Goal: Information Seeking & Learning: Learn about a topic

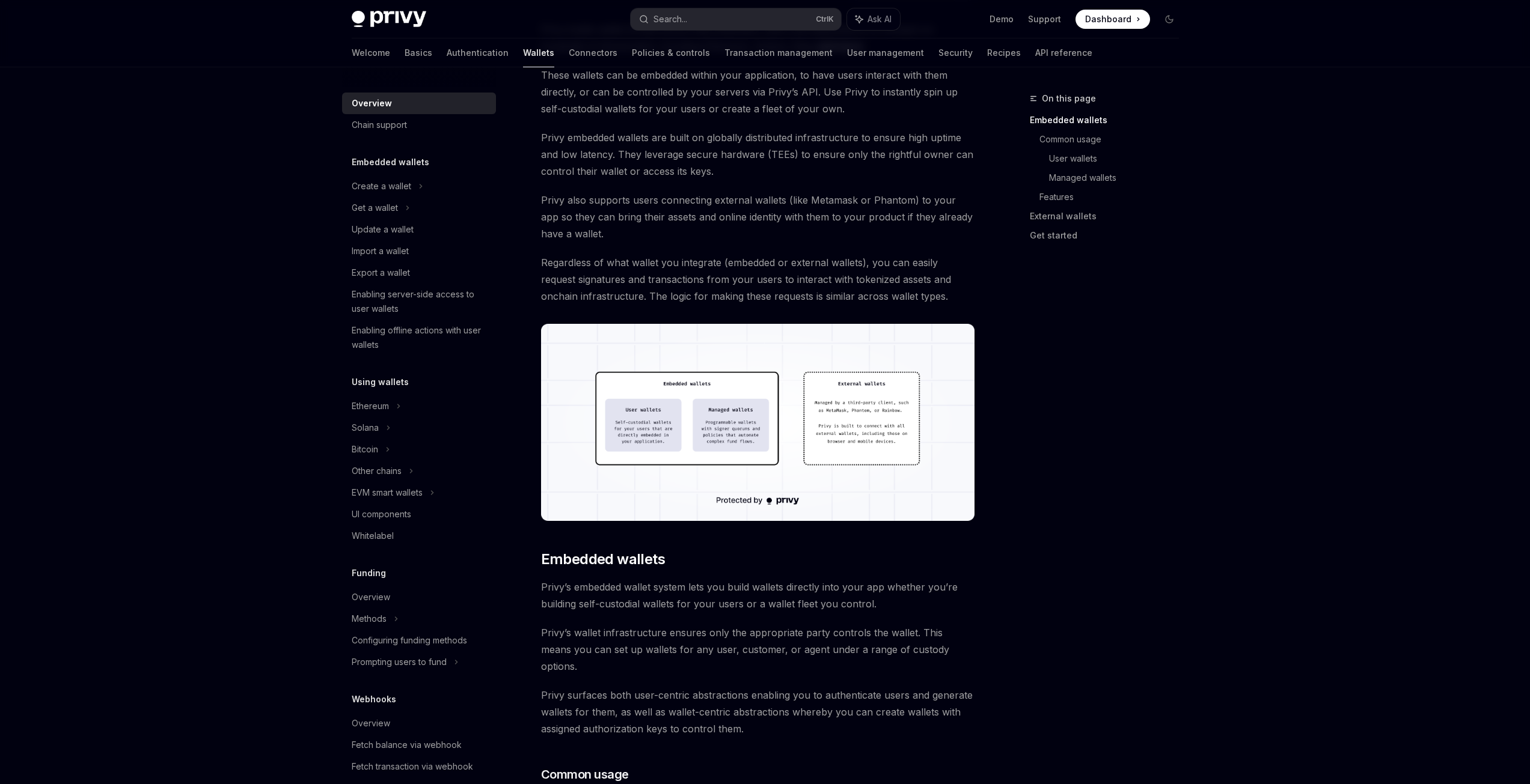
scroll to position [132, 0]
click at [409, 192] on div "Create a wallet" at bounding box center [382, 186] width 59 height 14
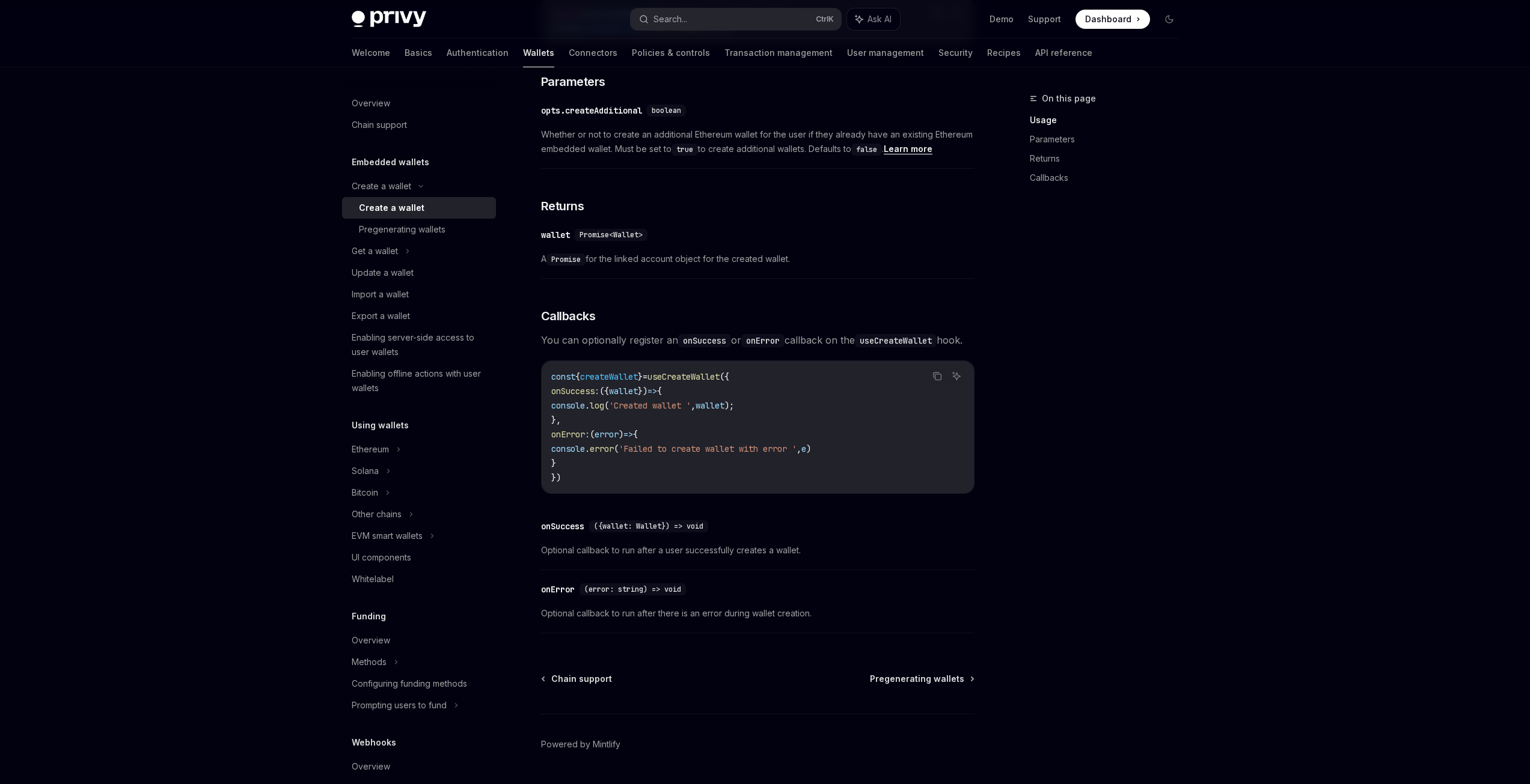
scroll to position [653, 0]
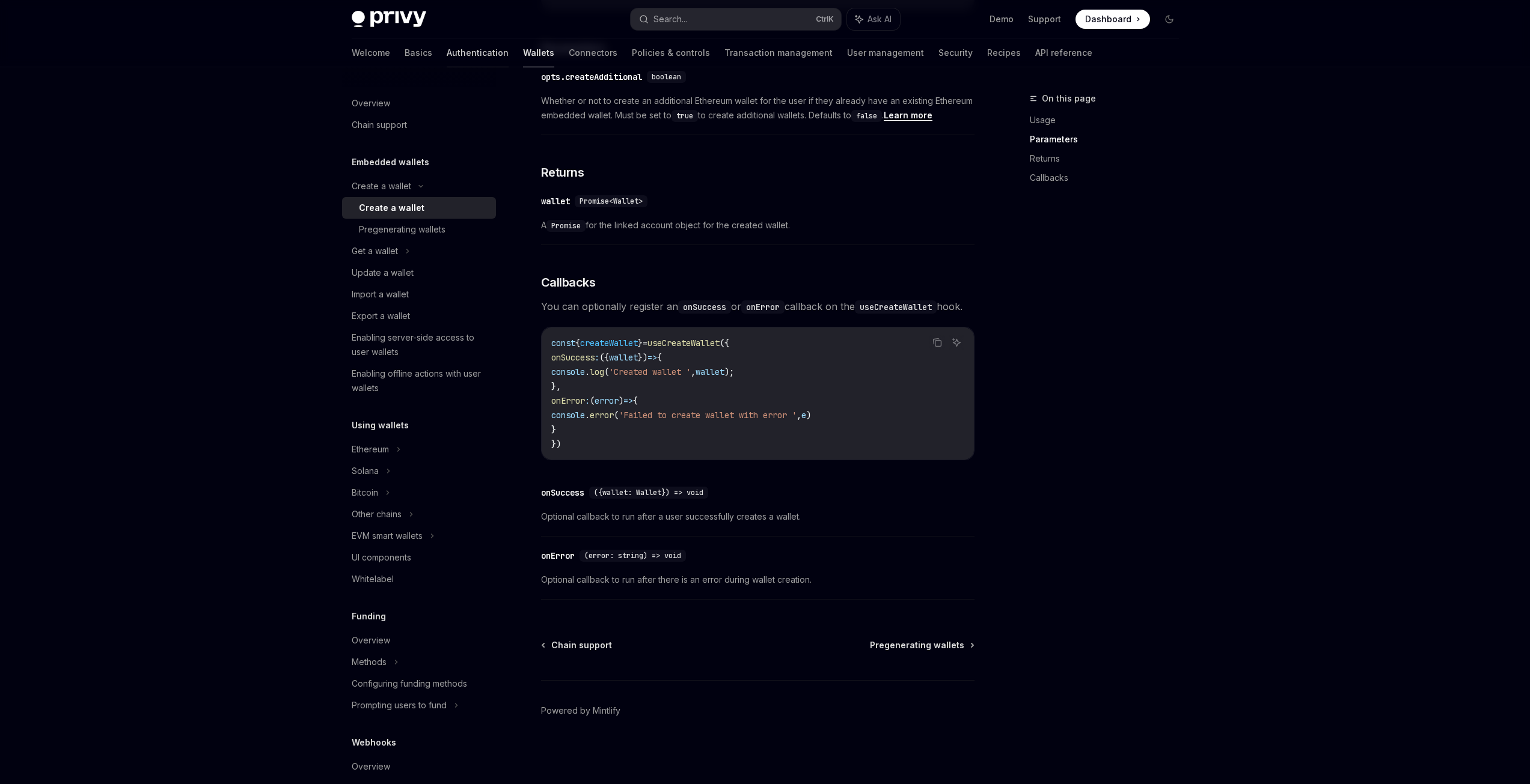
click at [447, 53] on link "Authentication" at bounding box center [478, 53] width 62 height 29
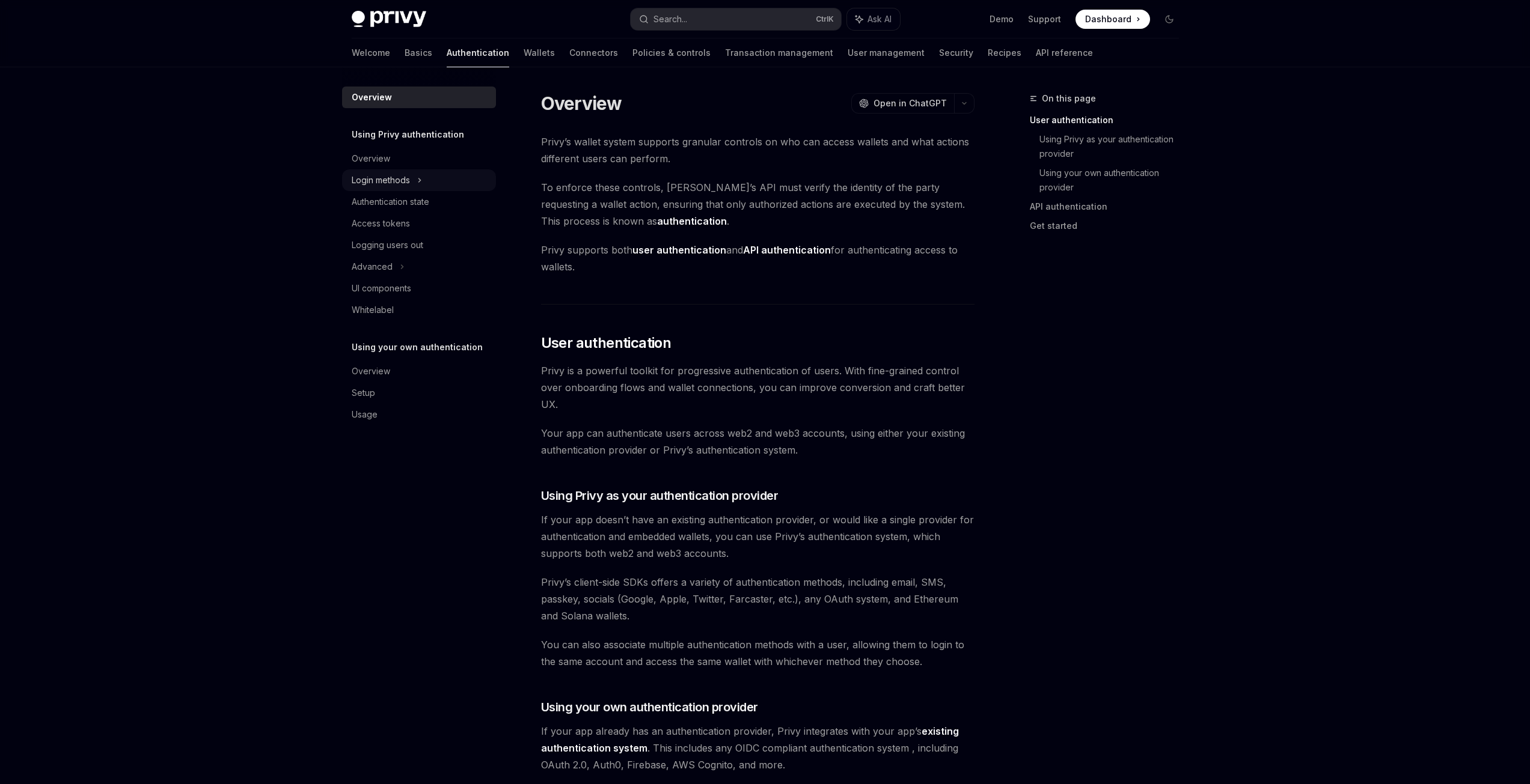
click at [416, 178] on div "Login methods" at bounding box center [419, 180] width 154 height 22
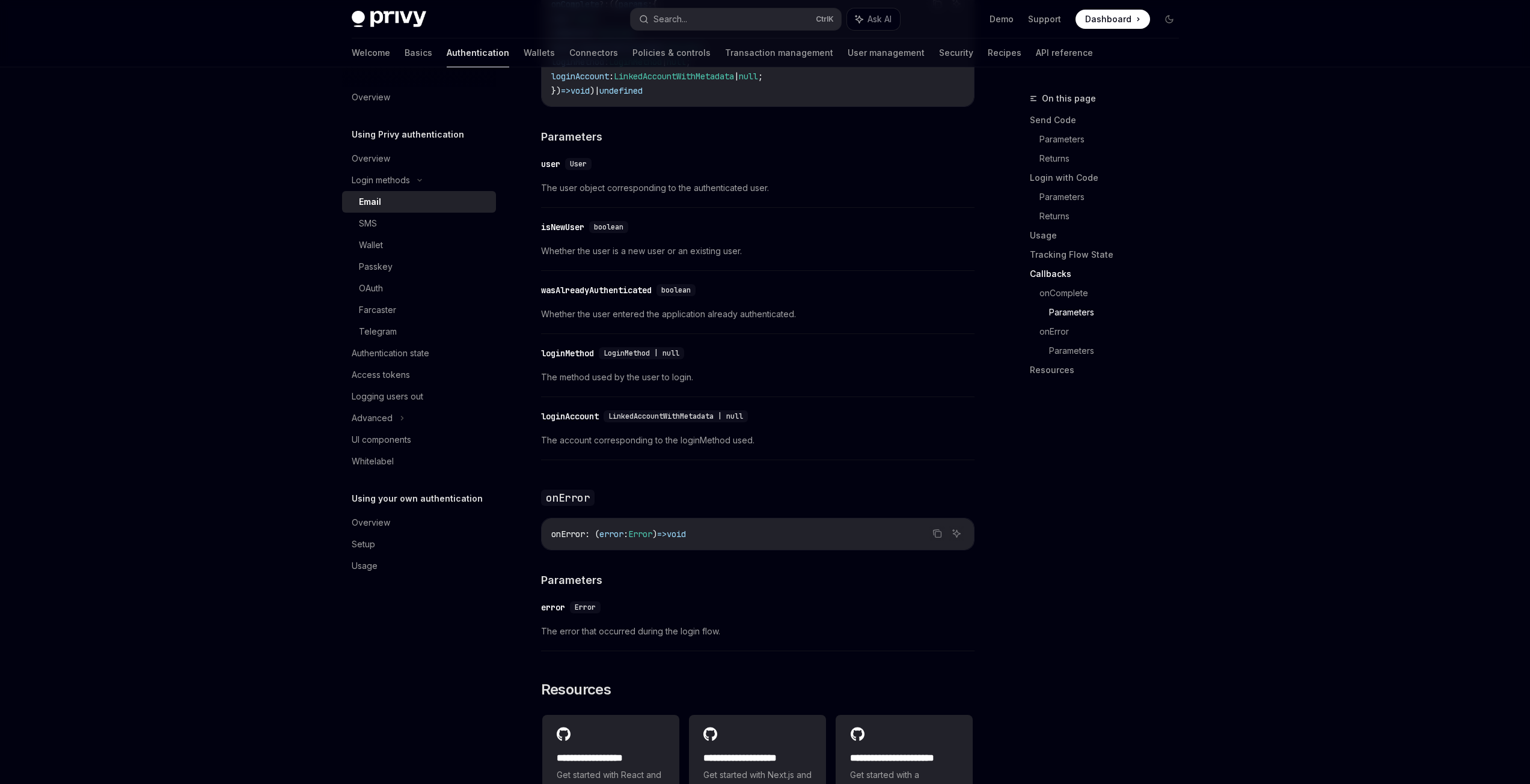
scroll to position [2156, 0]
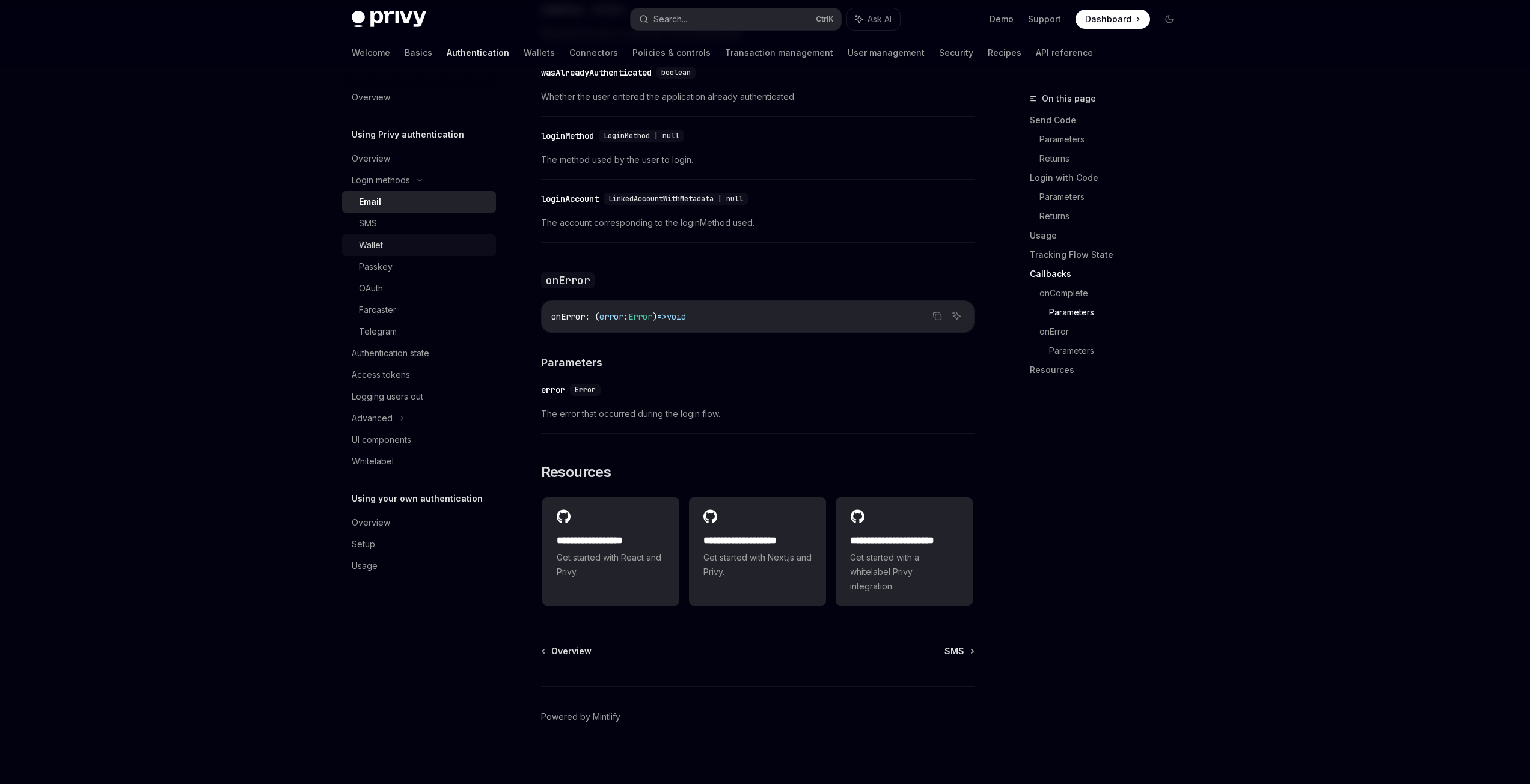
click at [408, 248] on div "Wallet" at bounding box center [424, 245] width 130 height 14
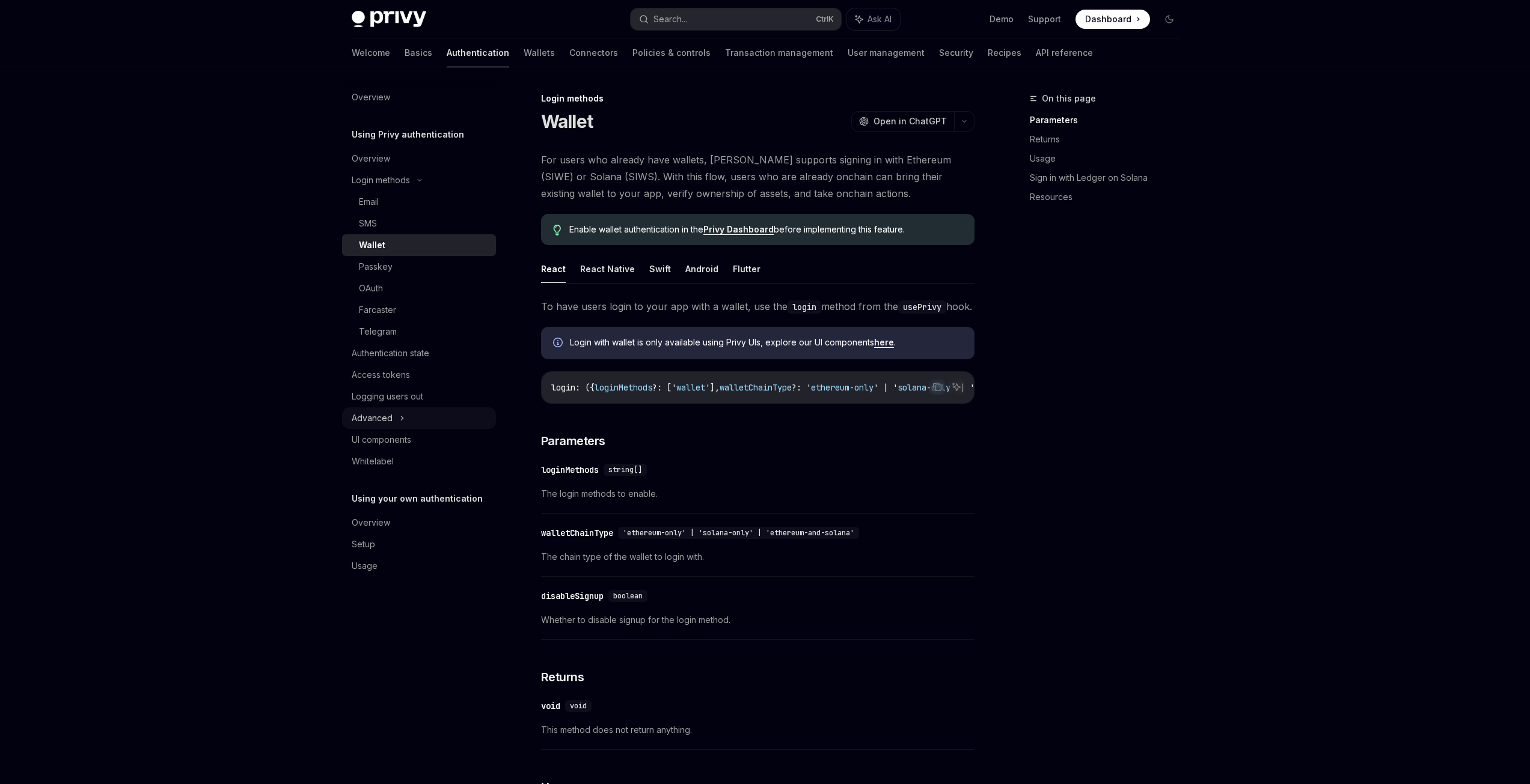
click at [400, 419] on icon at bounding box center [402, 418] width 5 height 14
click at [409, 360] on div "Authentication state" at bounding box center [391, 353] width 78 height 14
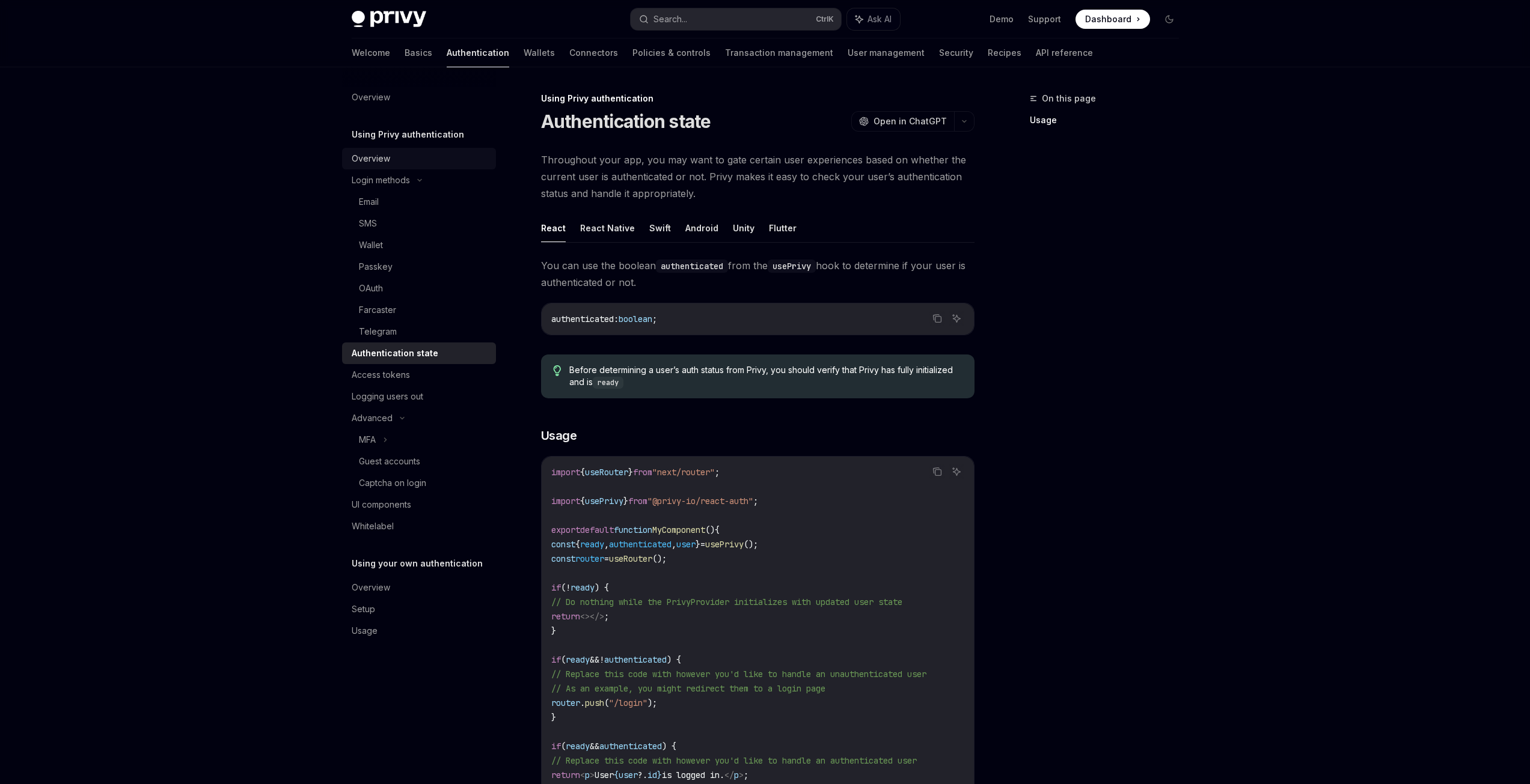
click at [370, 159] on div "Overview" at bounding box center [371, 159] width 38 height 14
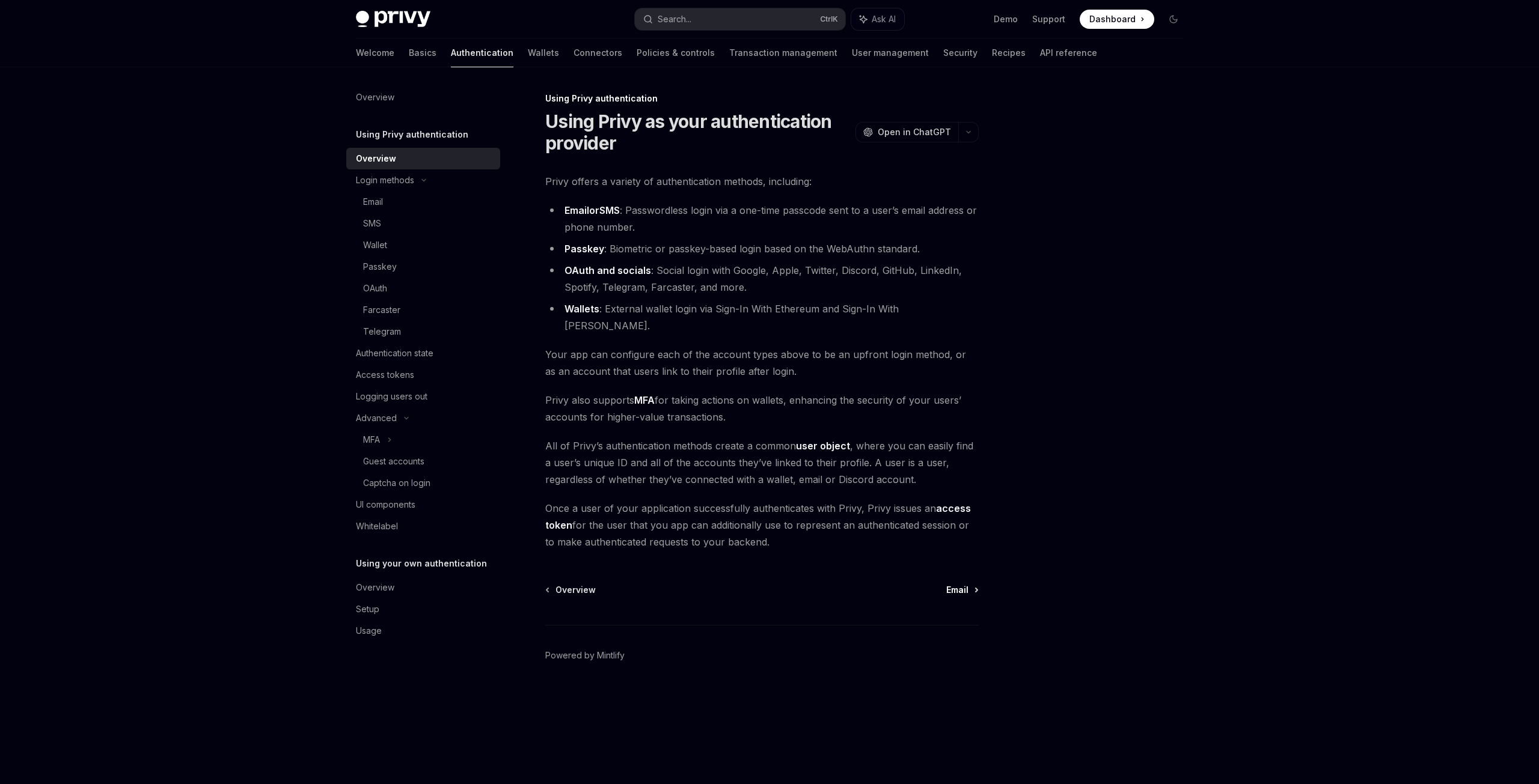
click at [962, 584] on span "Email" at bounding box center [958, 590] width 22 height 12
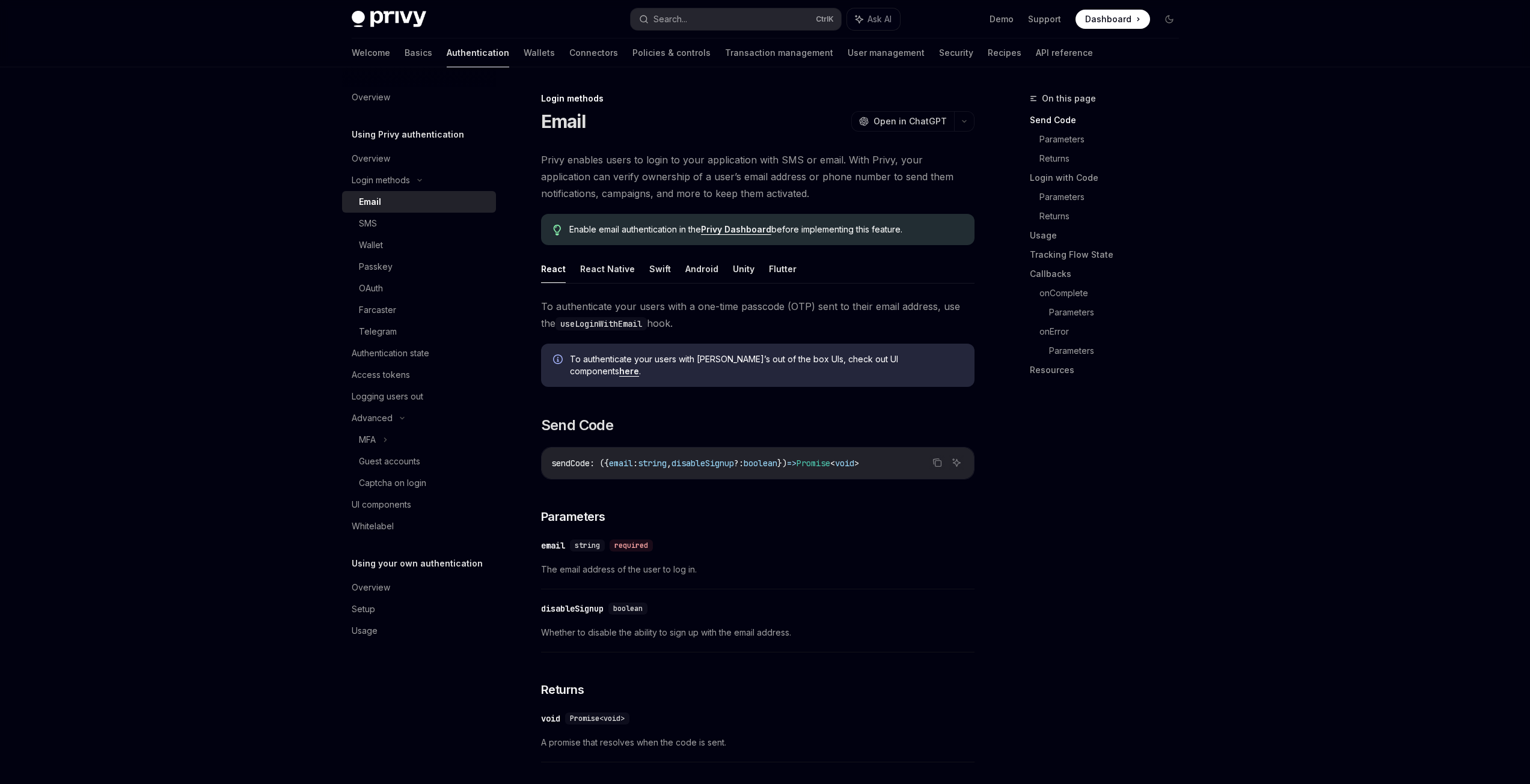
click at [961, 571] on div "​ email string required The email address of the user to log in." at bounding box center [758, 561] width 434 height 57
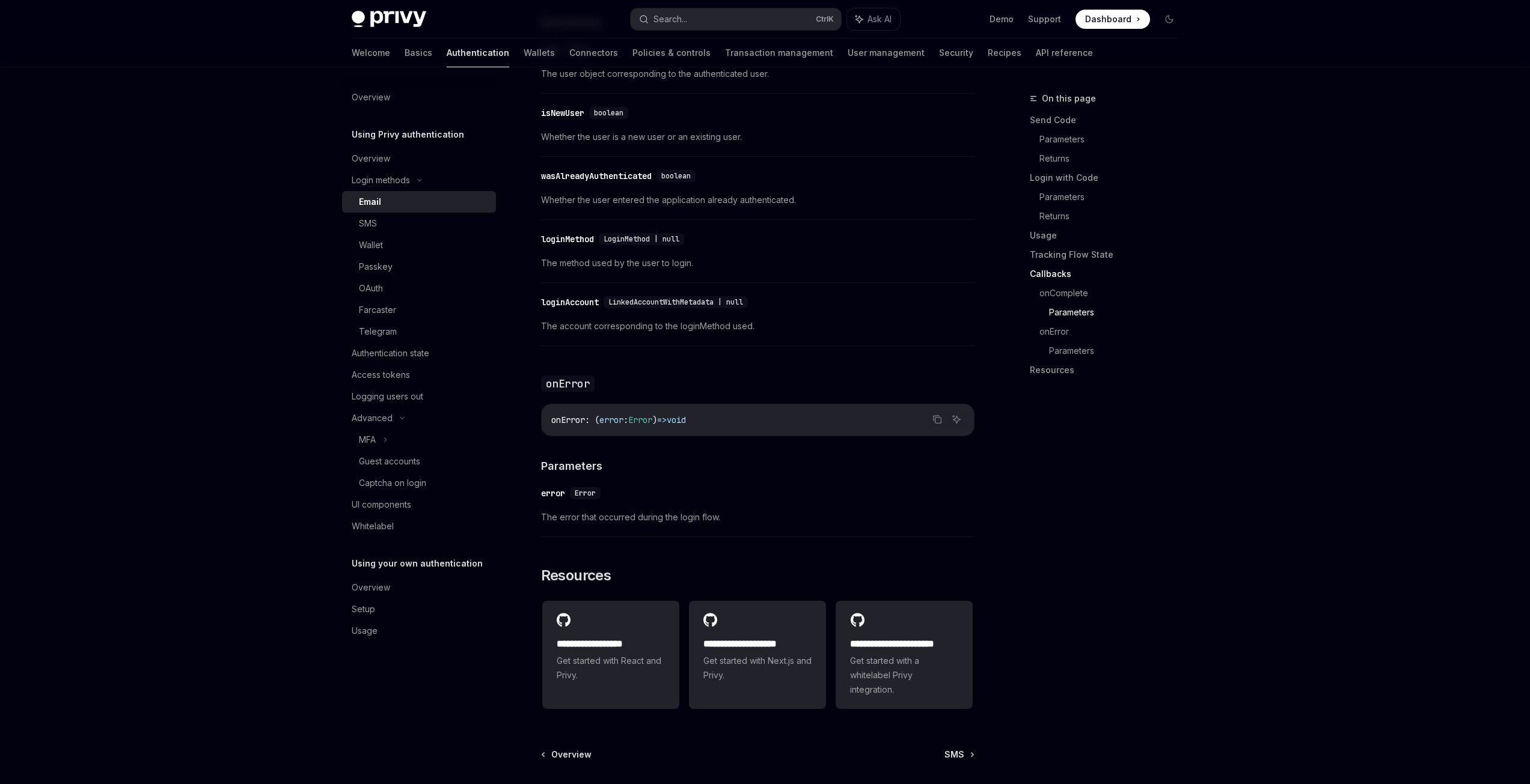
scroll to position [2156, 0]
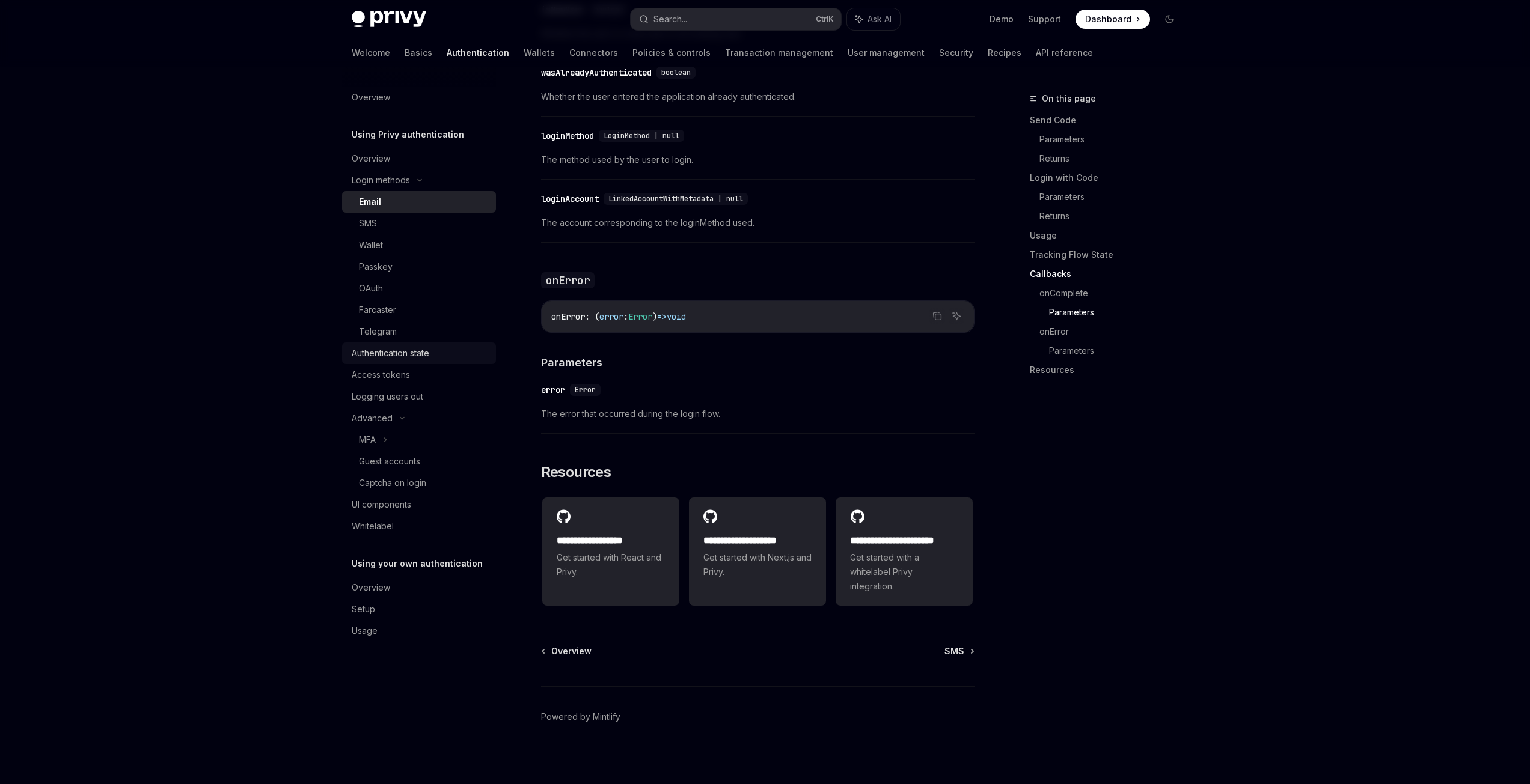
click at [449, 352] on div "Authentication state" at bounding box center [420, 353] width 137 height 14
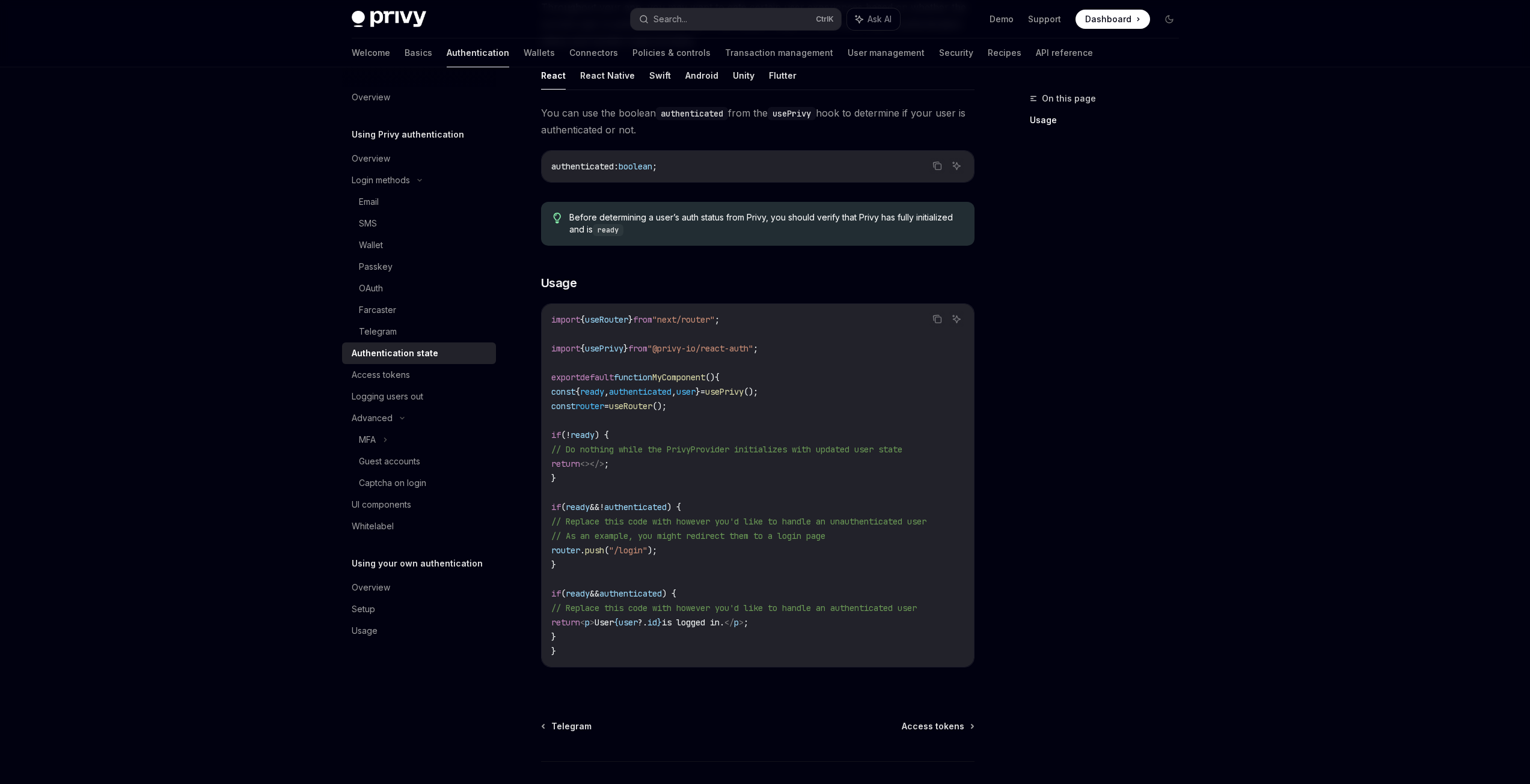
scroll to position [238, 0]
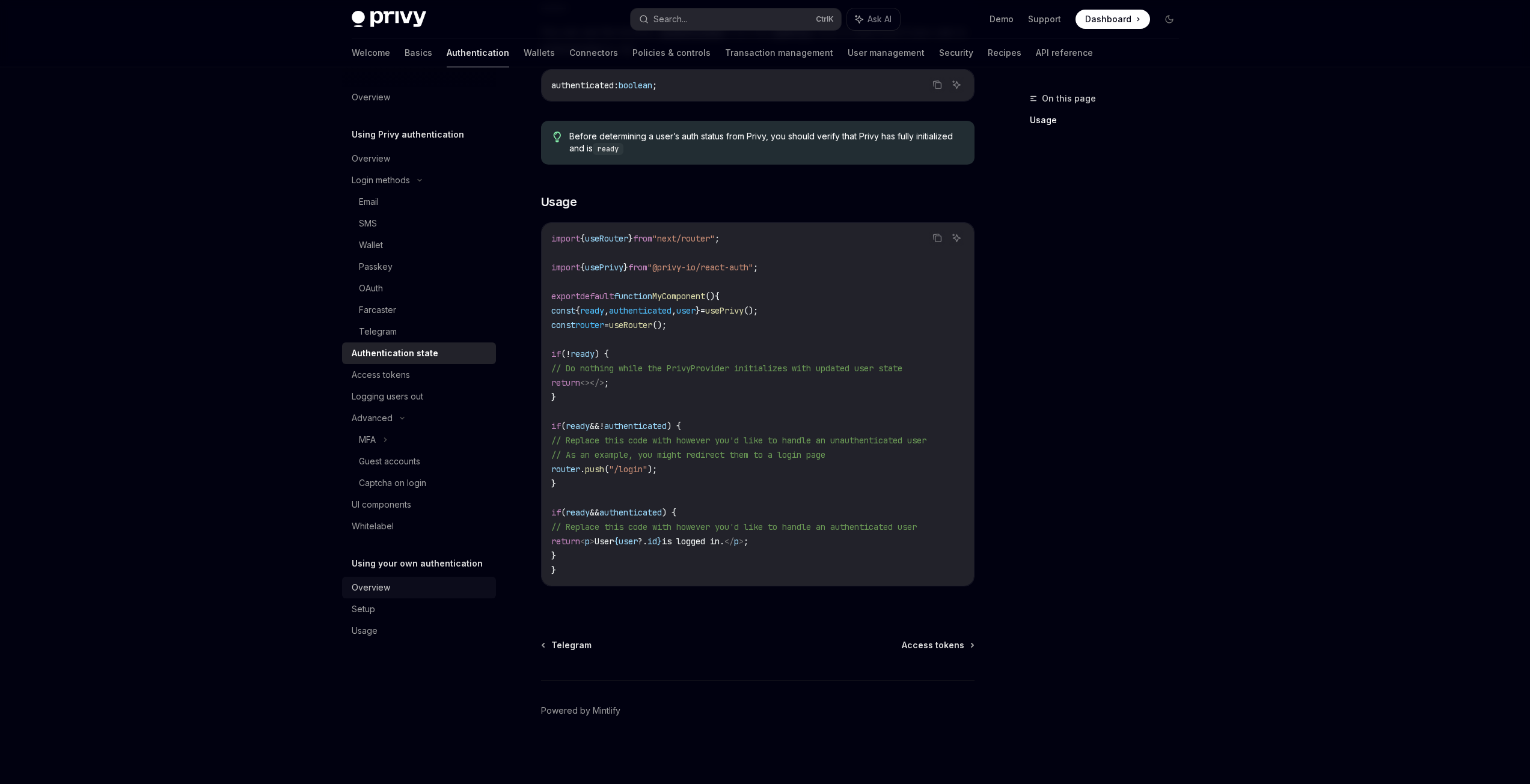
click at [393, 590] on div "Overview" at bounding box center [420, 588] width 137 height 14
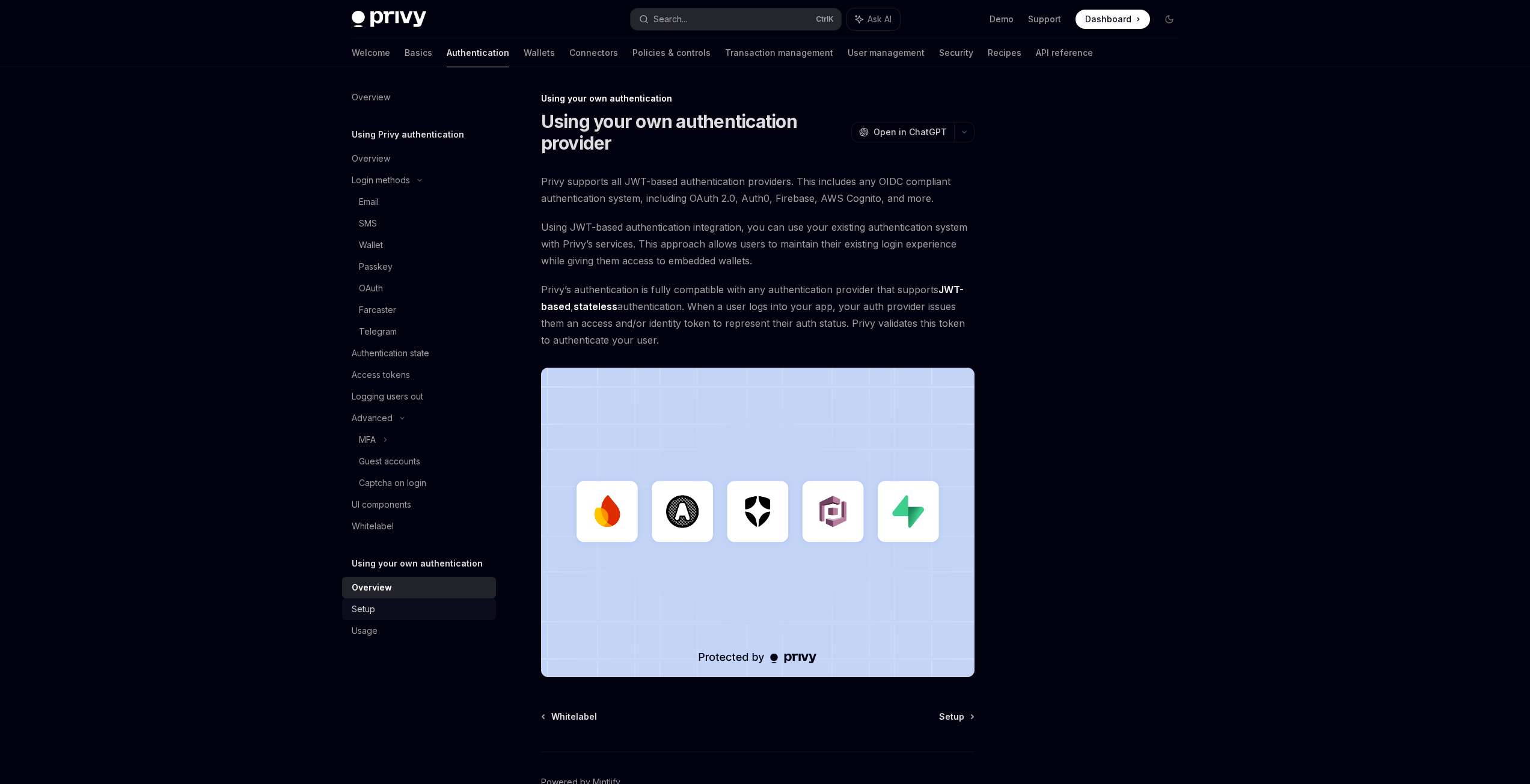
click at [393, 603] on div "Setup" at bounding box center [420, 609] width 137 height 14
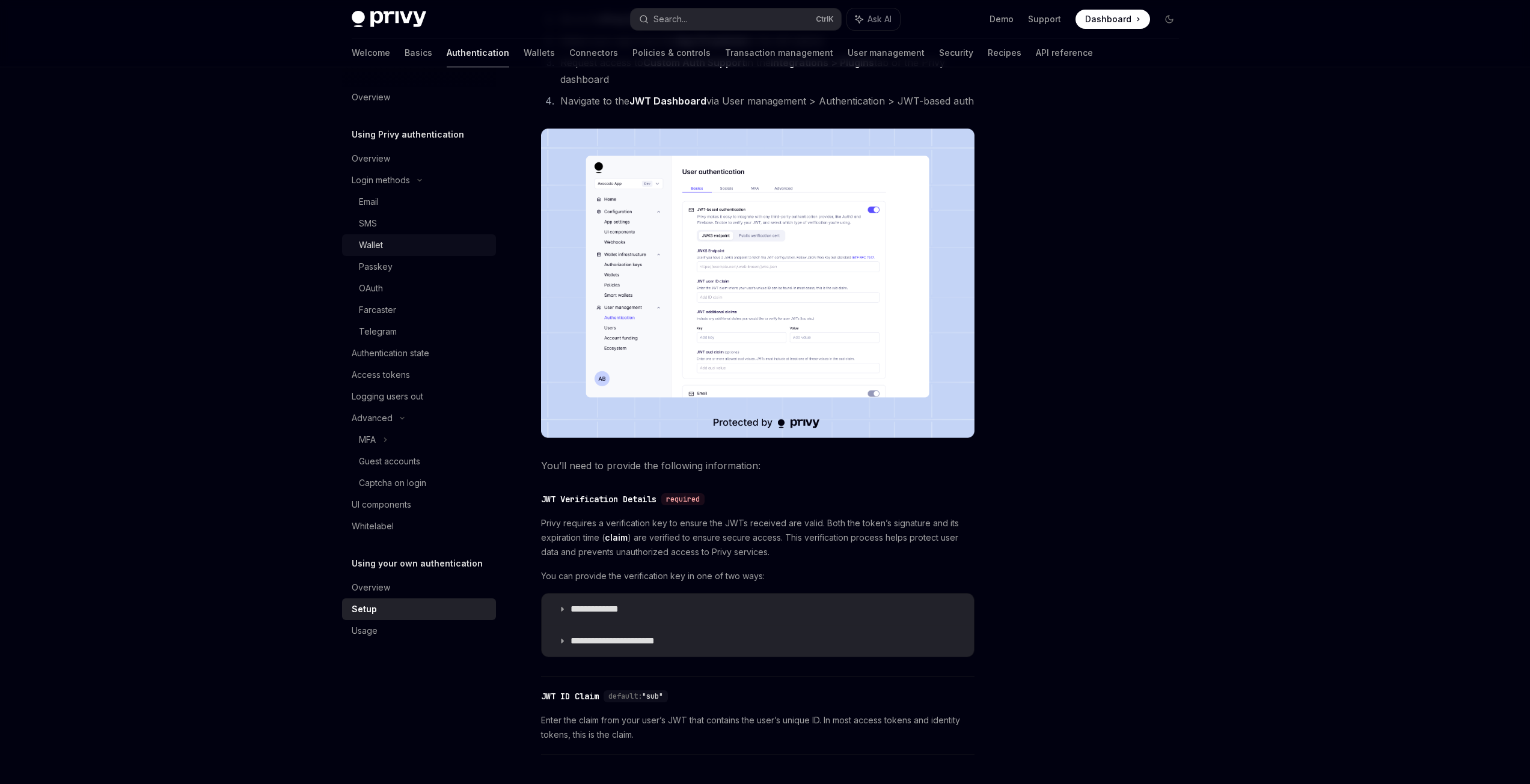
scroll to position [190, 0]
click at [387, 163] on div "Overview" at bounding box center [371, 159] width 38 height 14
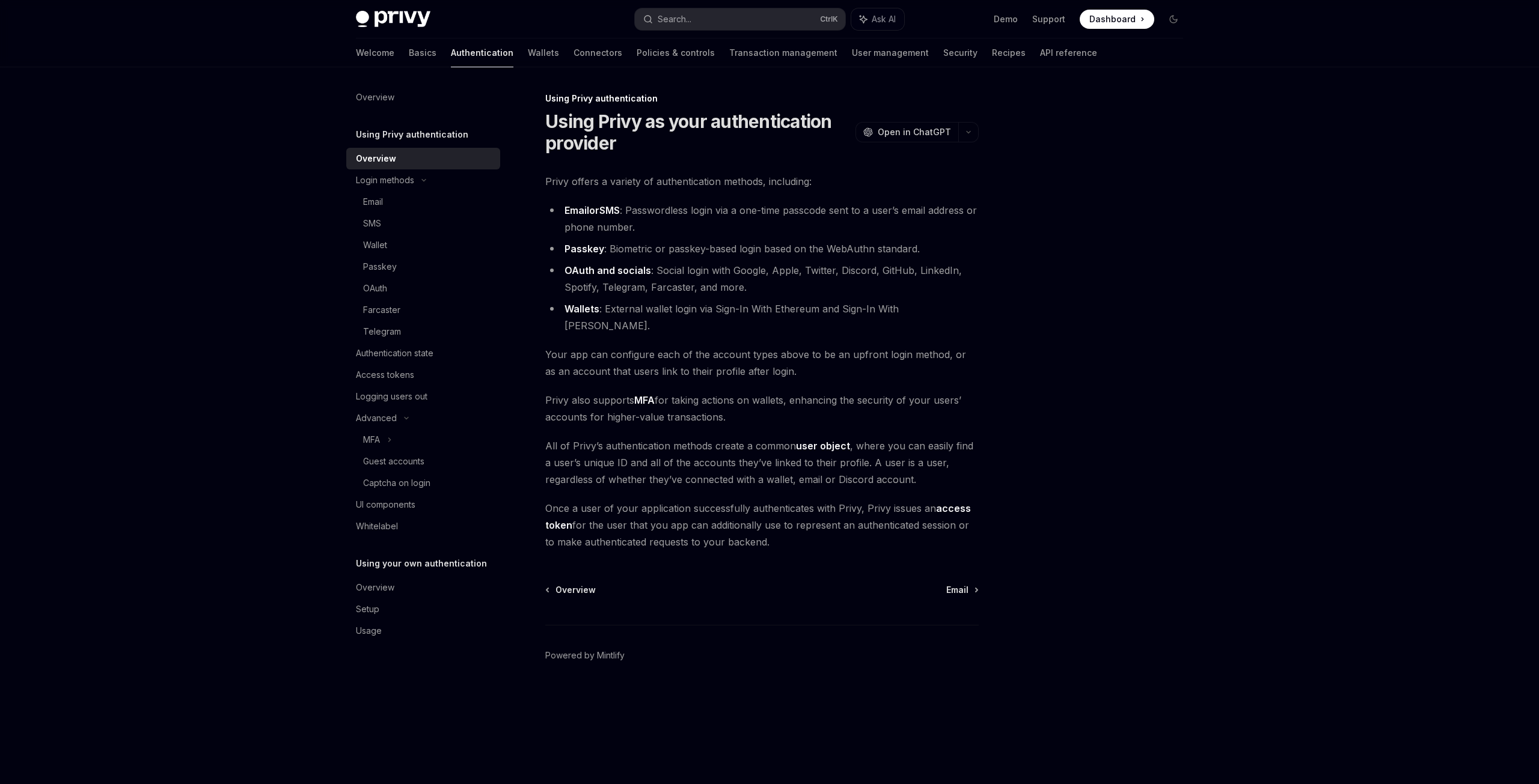
click at [398, 132] on h5 "Using Privy authentication" at bounding box center [412, 134] width 113 height 14
click at [428, 354] on div "Authentication state" at bounding box center [395, 353] width 78 height 14
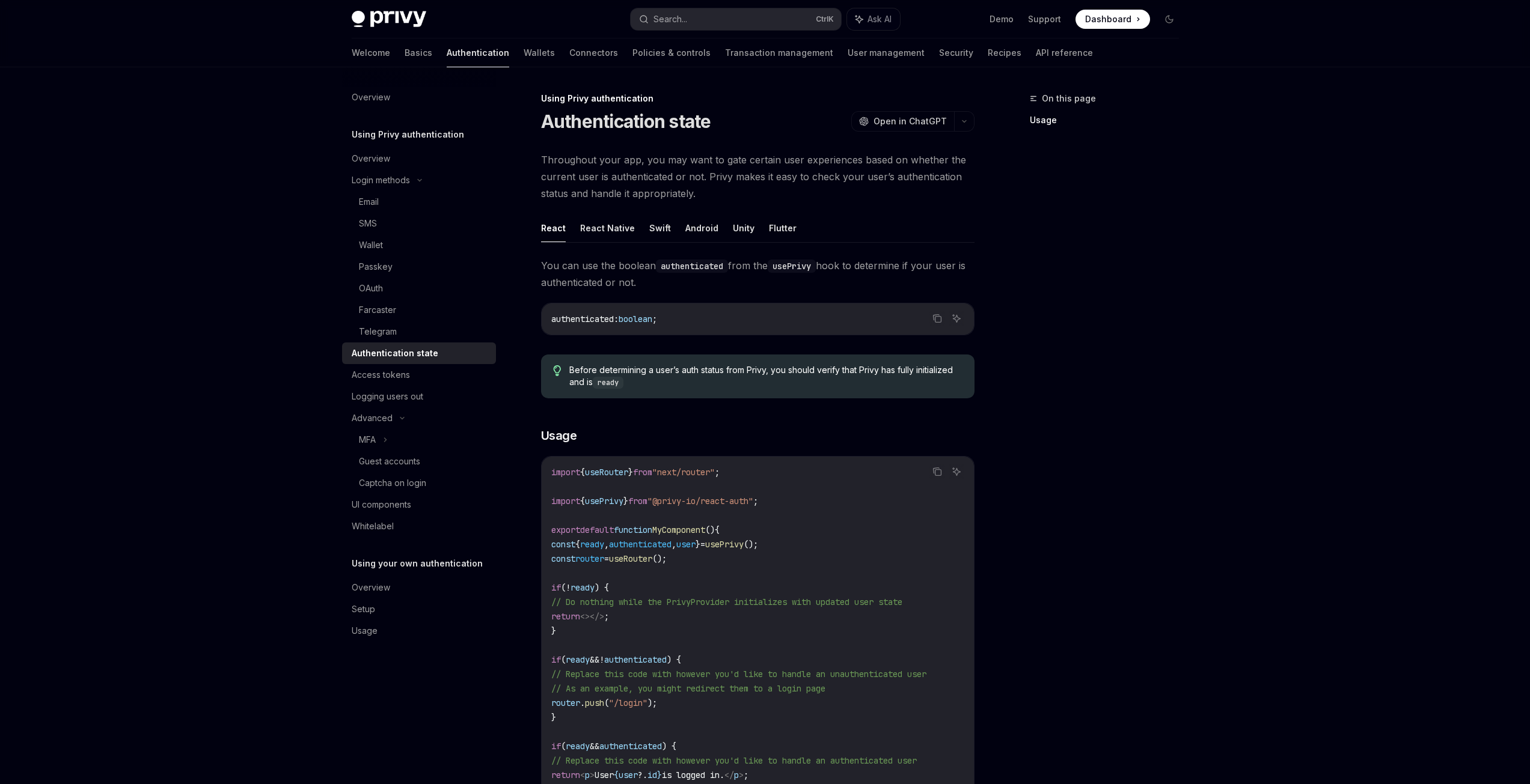
scroll to position [238, 0]
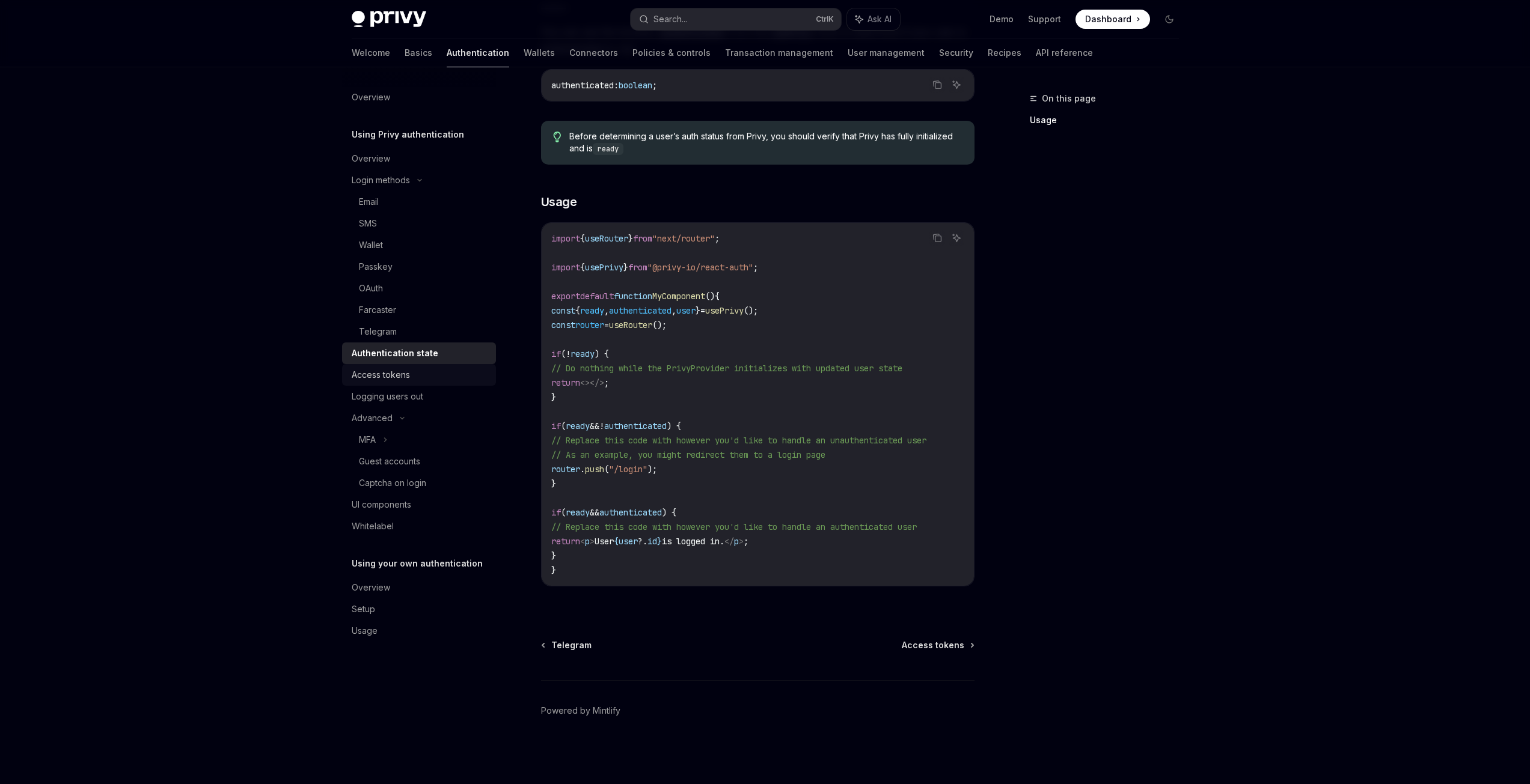
click at [426, 377] on div "Access tokens" at bounding box center [420, 375] width 137 height 14
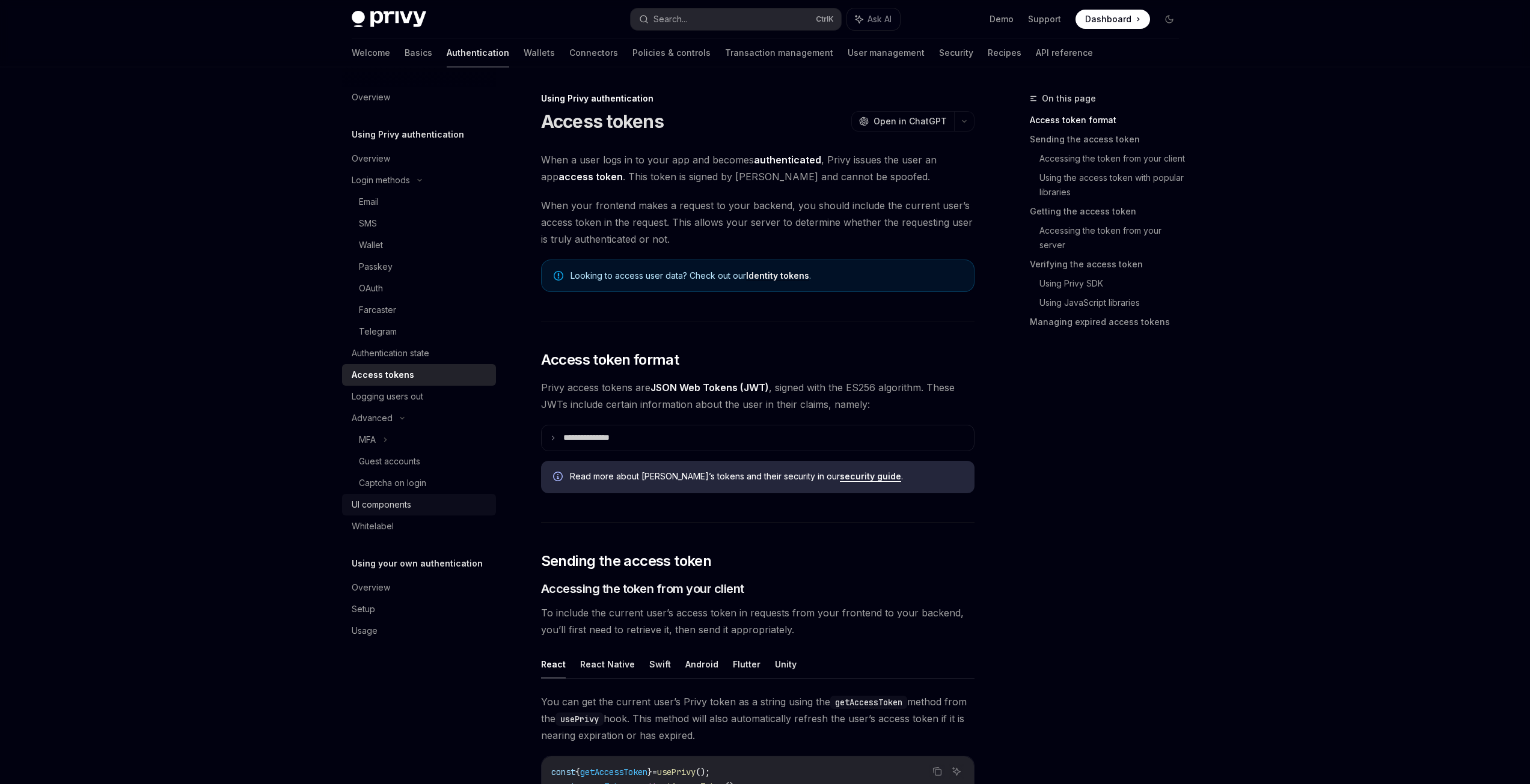
click at [367, 509] on div "UI components" at bounding box center [382, 505] width 59 height 14
type textarea "*"
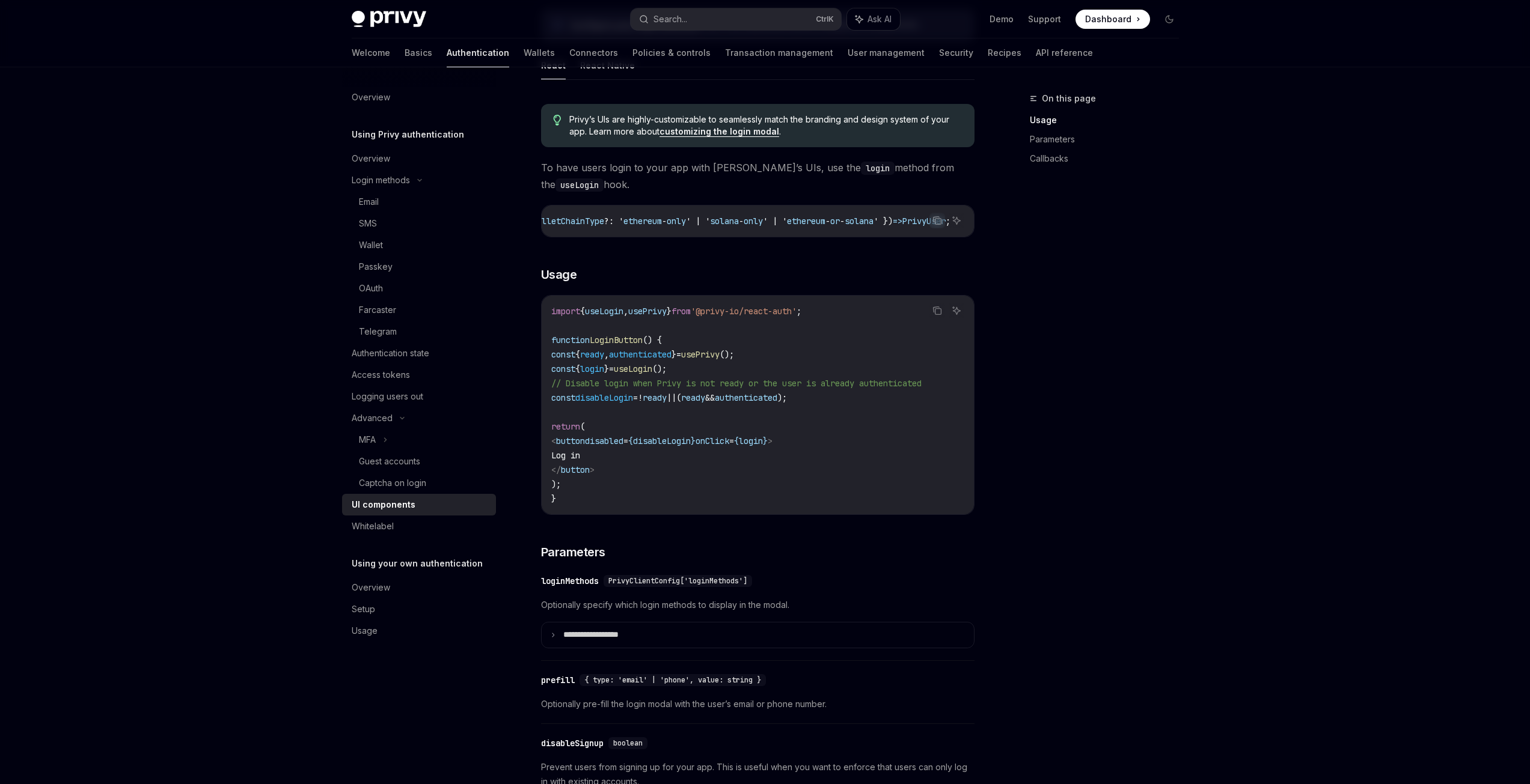
scroll to position [0, 655]
click at [936, 219] on icon "Copy the contents from the code block" at bounding box center [938, 221] width 6 height 6
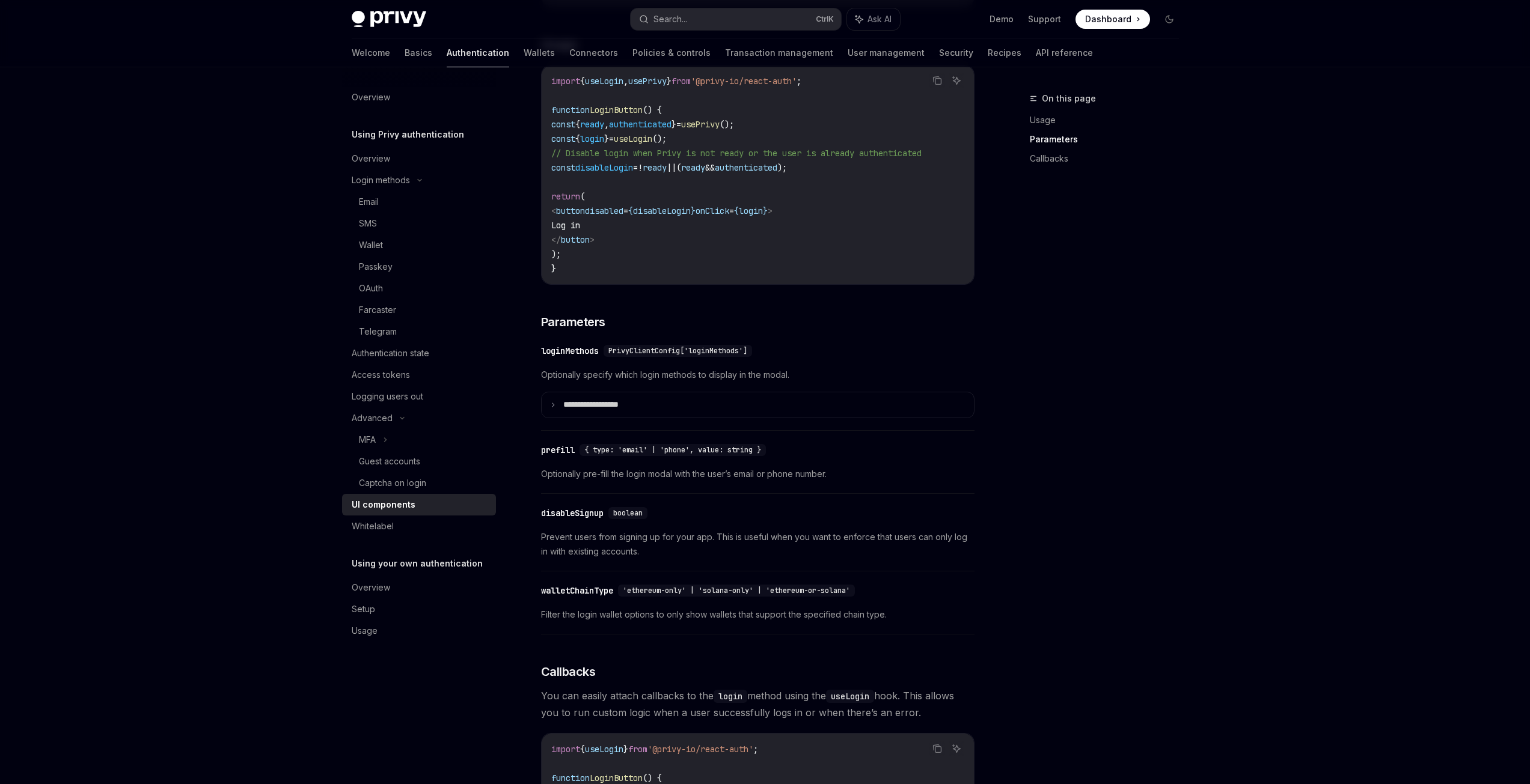
scroll to position [846, 0]
